Goal: Navigation & Orientation: Find specific page/section

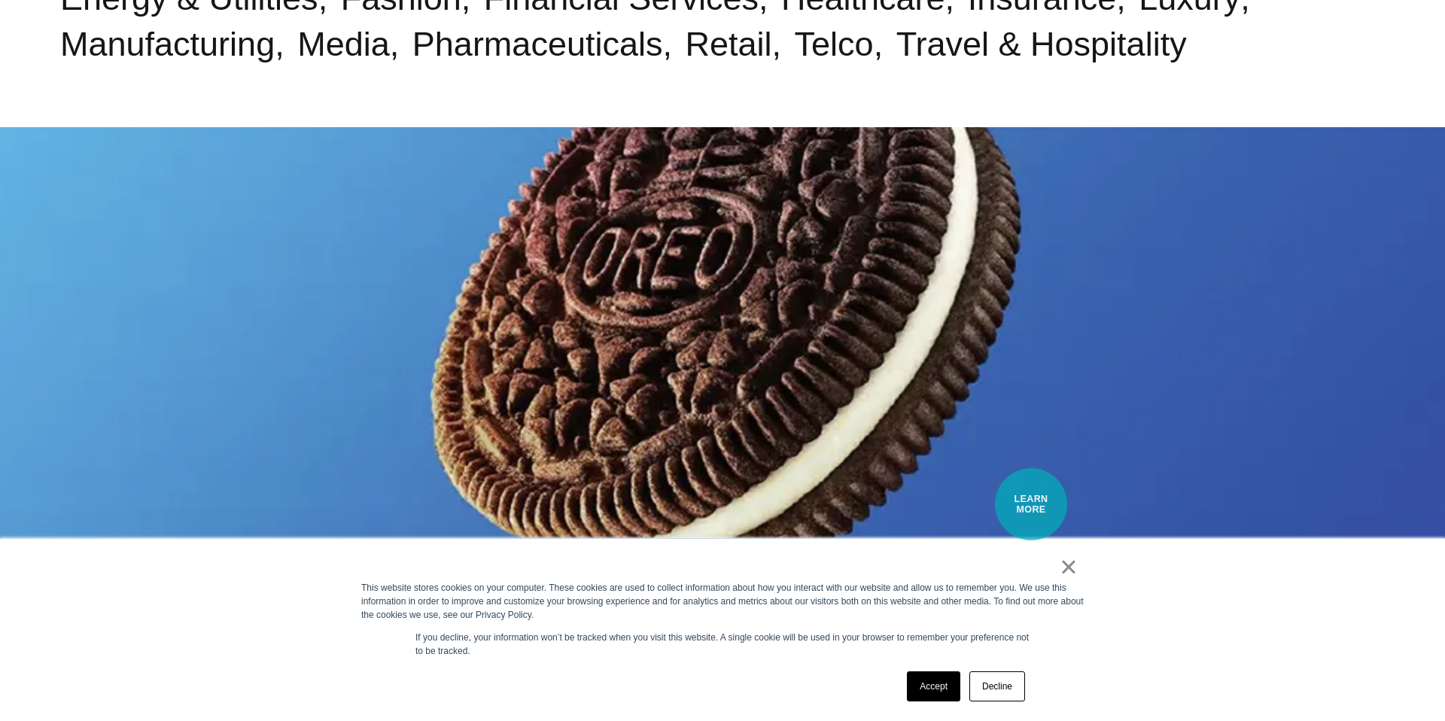
scroll to position [1319, 0]
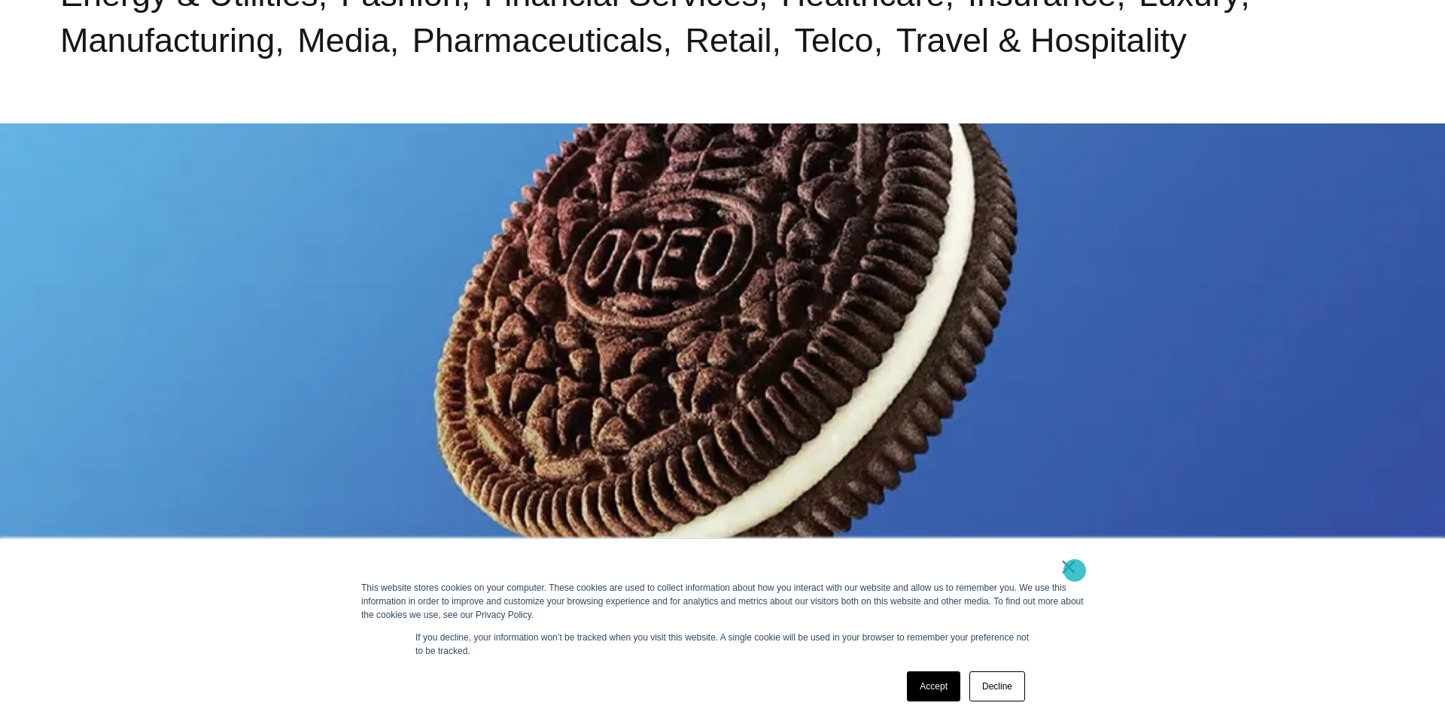
click at [1073, 570] on link "×" at bounding box center [1069, 567] width 18 height 14
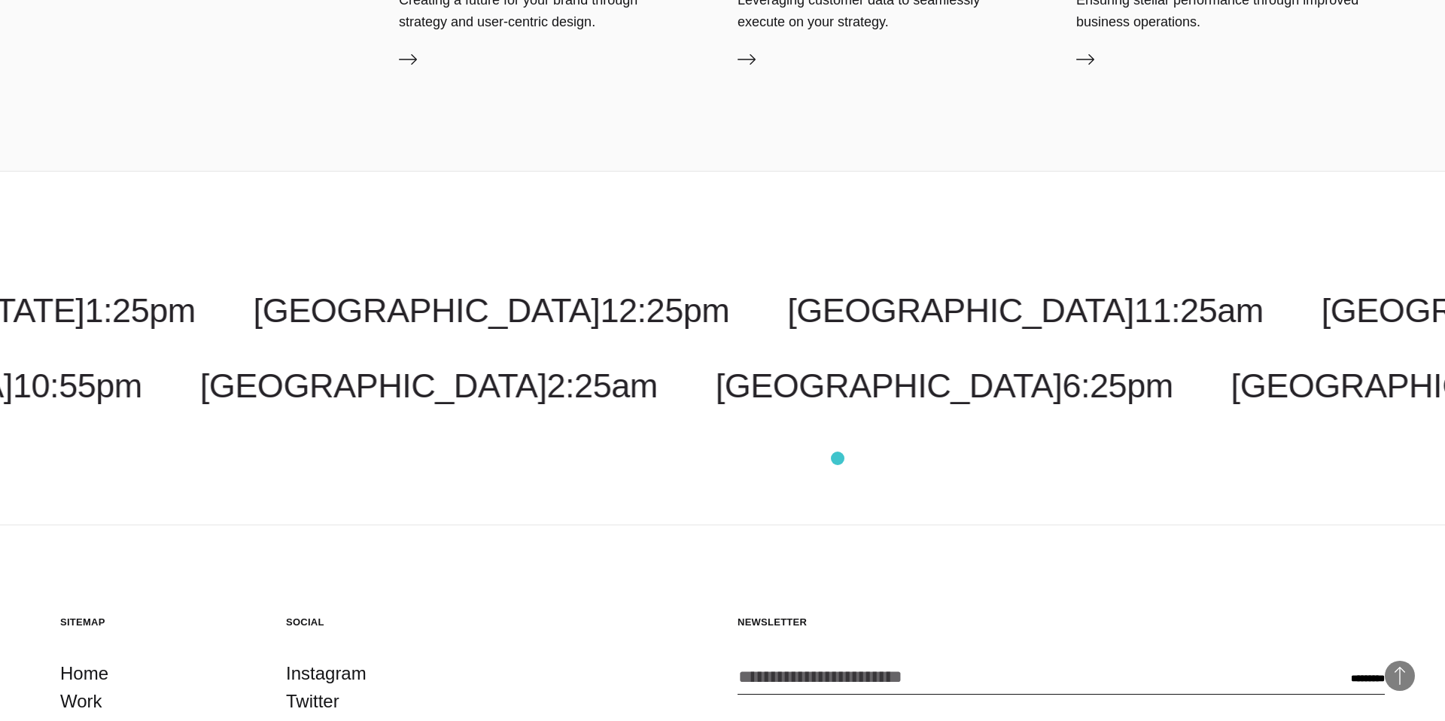
scroll to position [4923, 0]
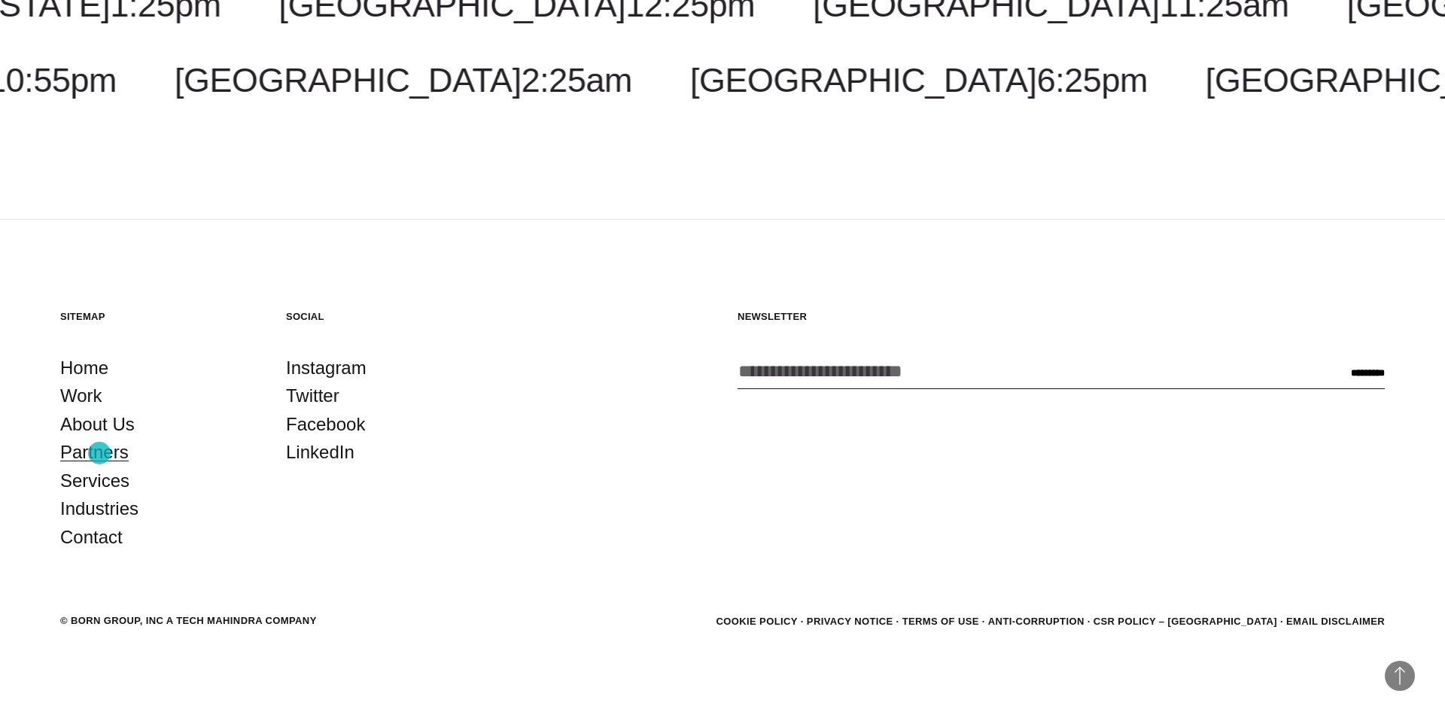
click at [99, 453] on link "Partners" at bounding box center [94, 452] width 68 height 29
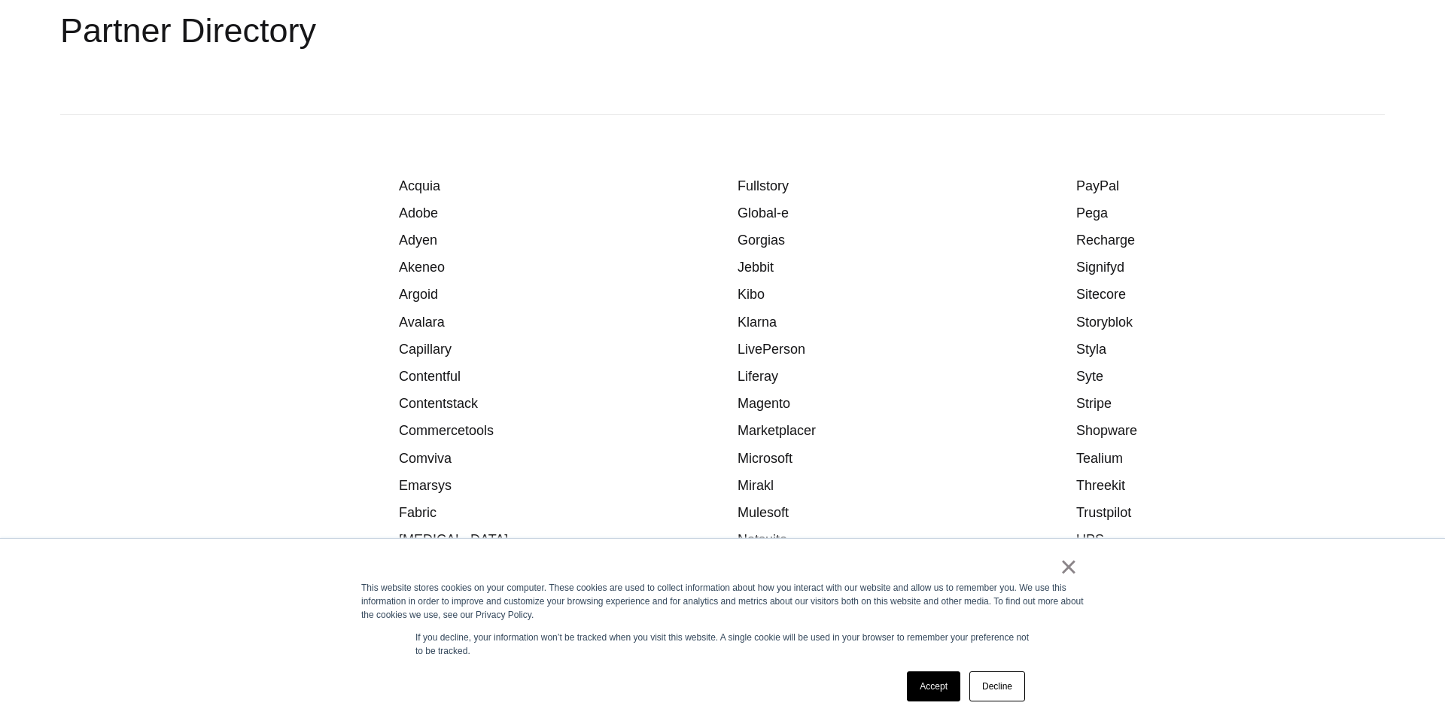
scroll to position [1944, 0]
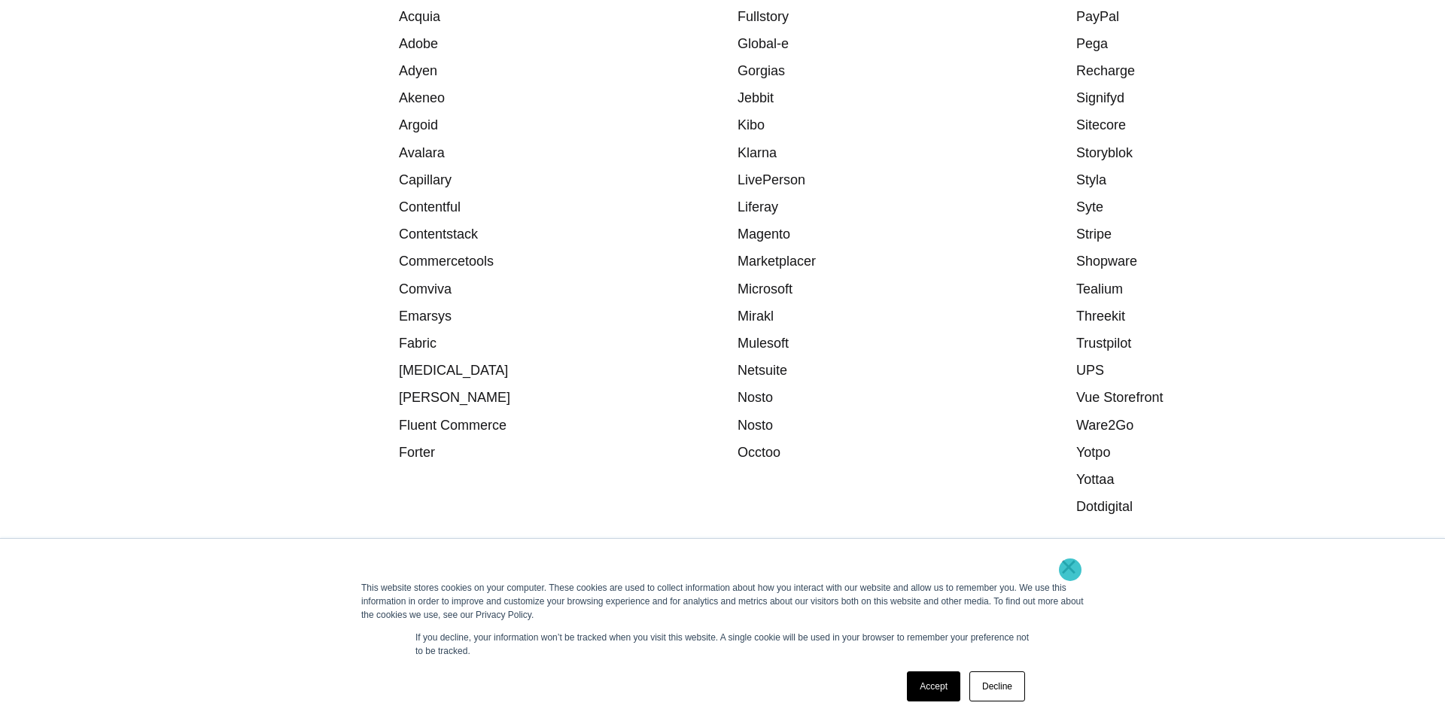
click at [1070, 570] on link "×" at bounding box center [1069, 567] width 18 height 14
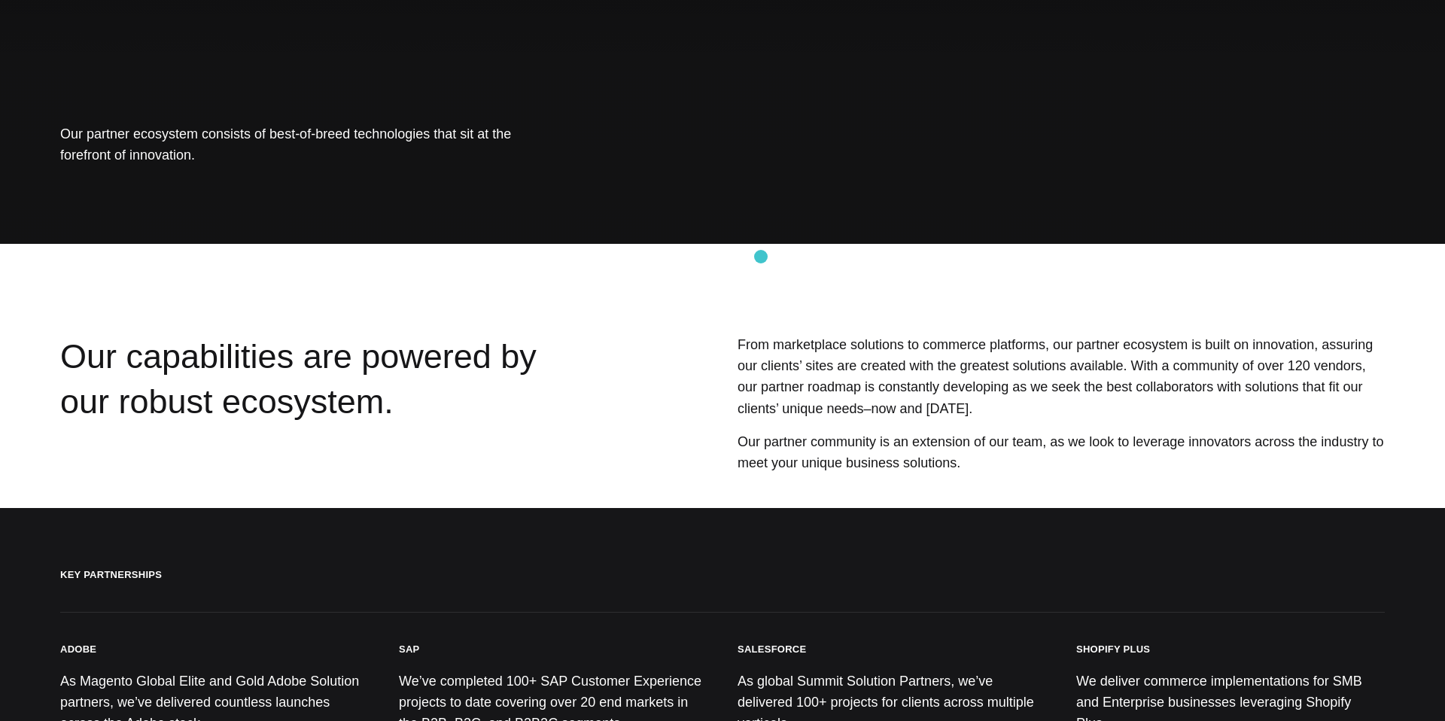
scroll to position [0, 0]
